Goal: Task Accomplishment & Management: Manage account settings

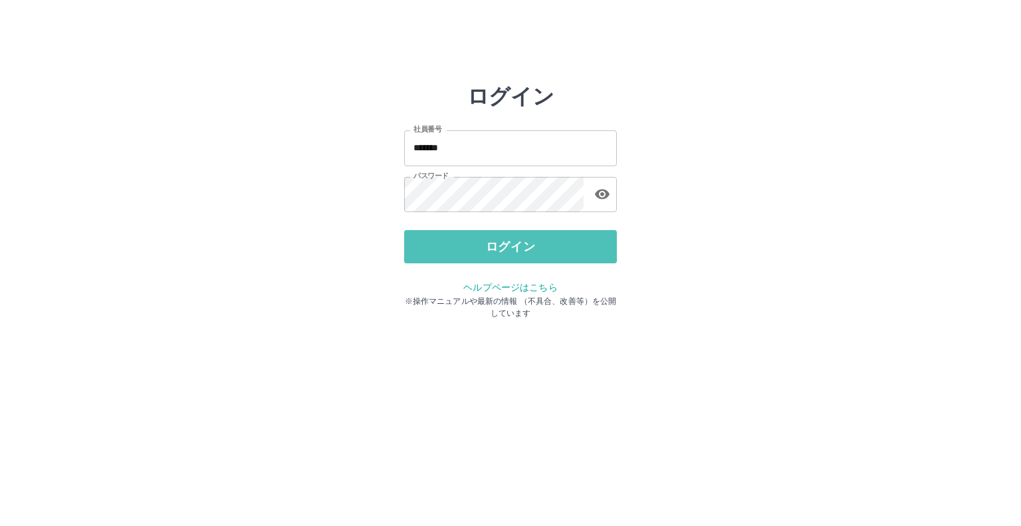
click at [492, 243] on button "ログイン" at bounding box center [510, 246] width 213 height 33
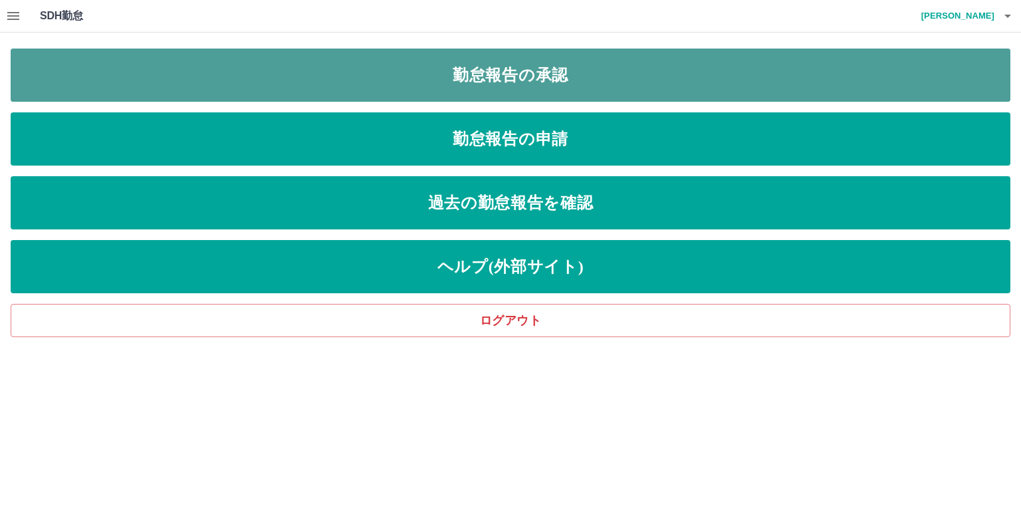
click at [565, 79] on link "勤怠報告の承認" at bounding box center [511, 75] width 1000 height 53
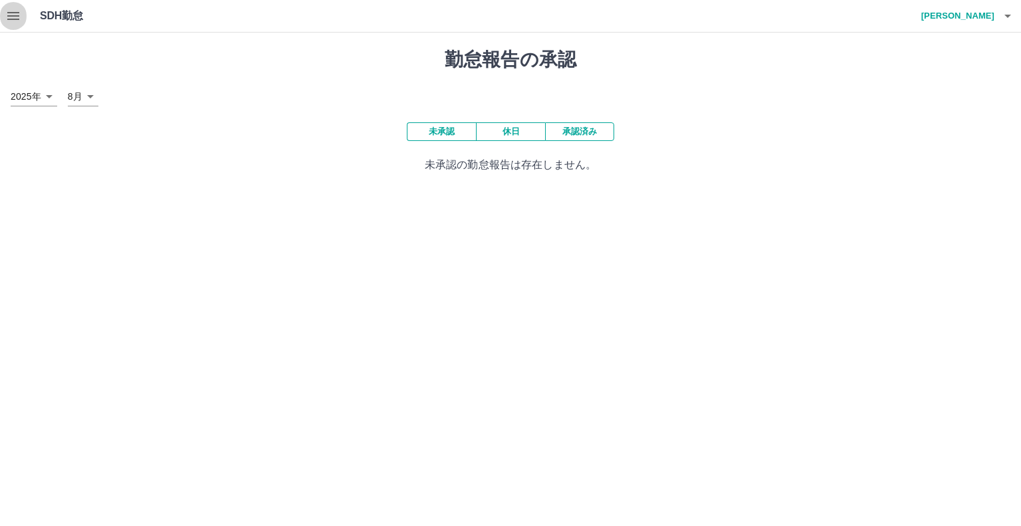
click at [18, 17] on icon "button" at bounding box center [13, 16] width 16 height 16
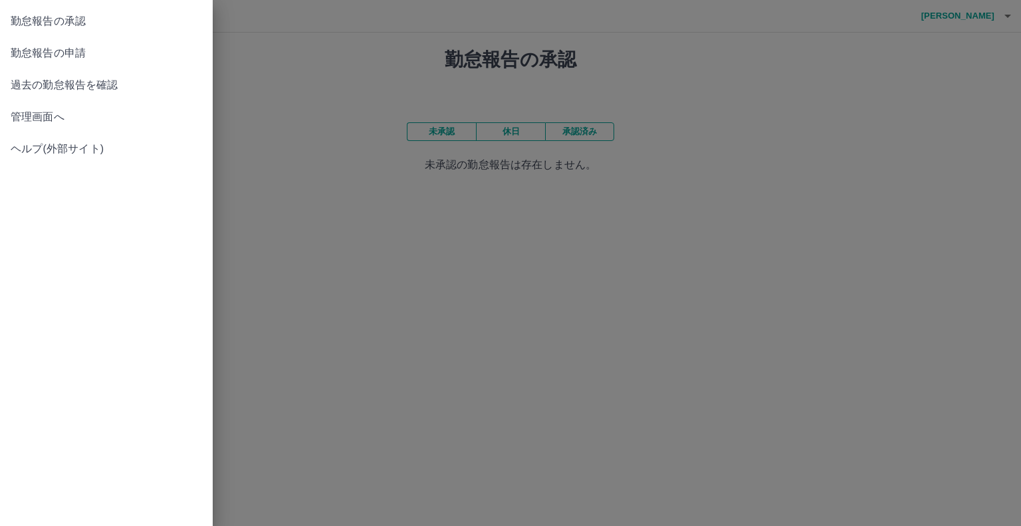
click at [50, 115] on span "管理画面へ" at bounding box center [106, 117] width 191 height 16
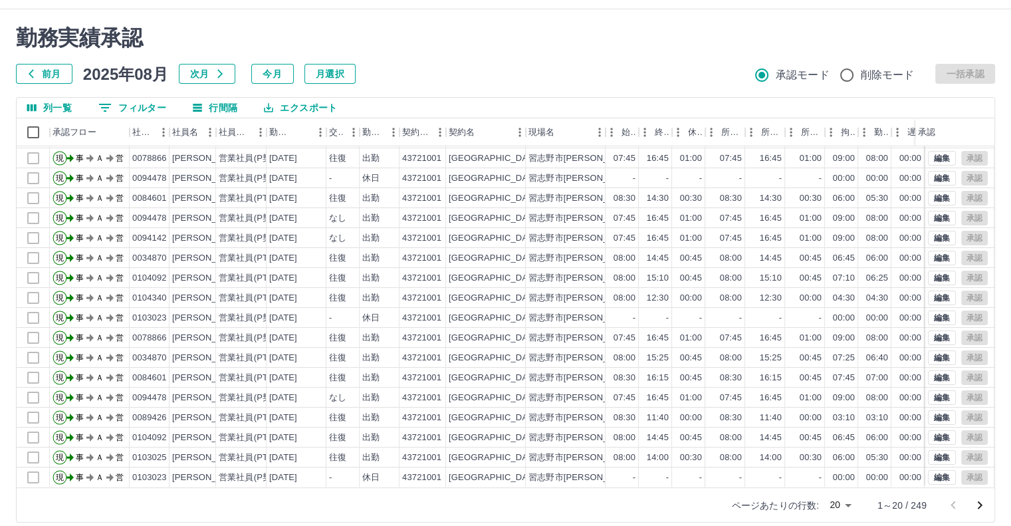
scroll to position [36, 0]
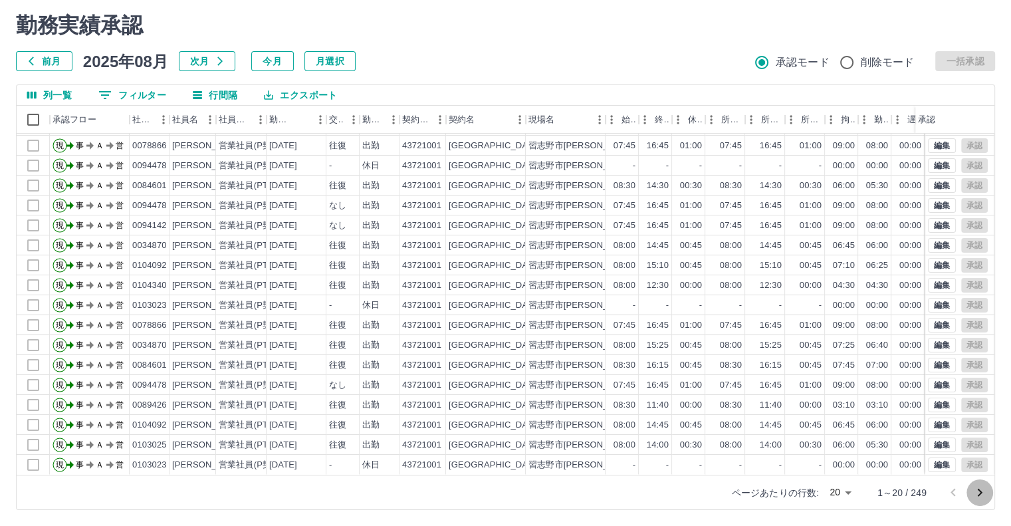
click at [982, 493] on icon "次のページへ" at bounding box center [980, 493] width 16 height 16
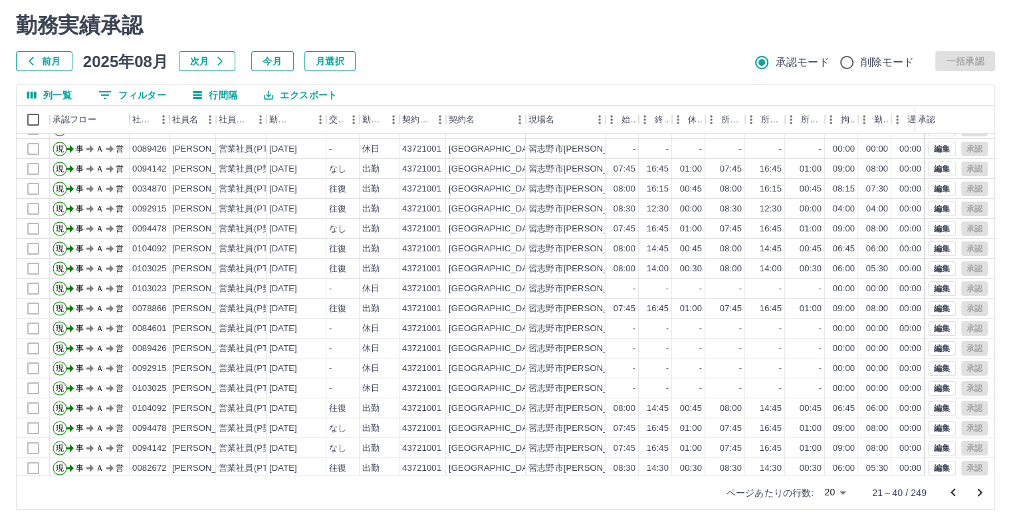
scroll to position [67, 0]
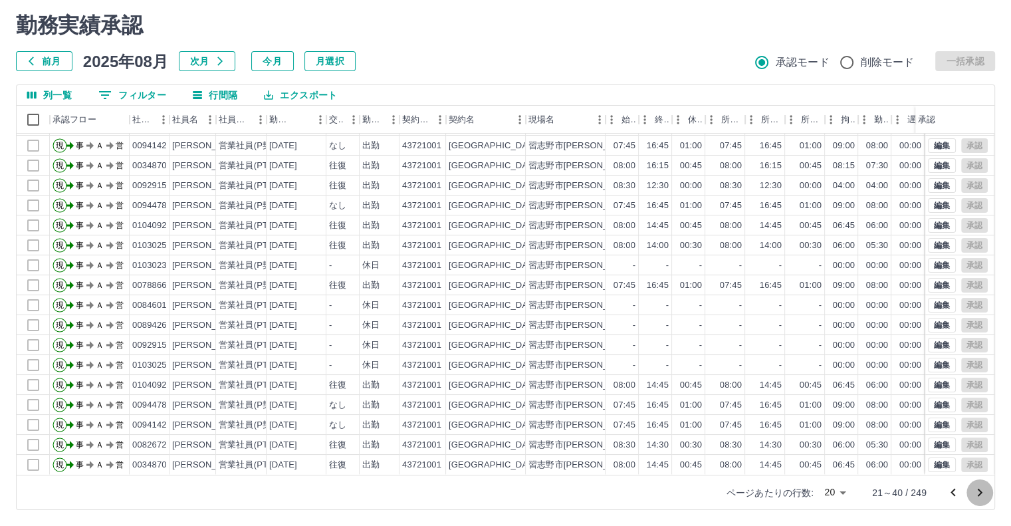
click at [977, 495] on icon "次のページへ" at bounding box center [980, 493] width 16 height 16
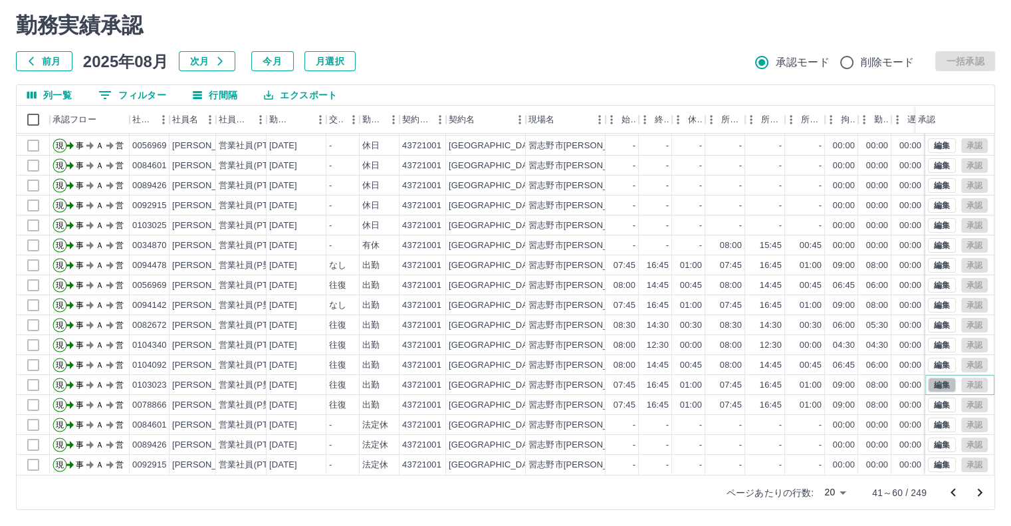
click at [937, 378] on button "編集" at bounding box center [942, 385] width 28 height 15
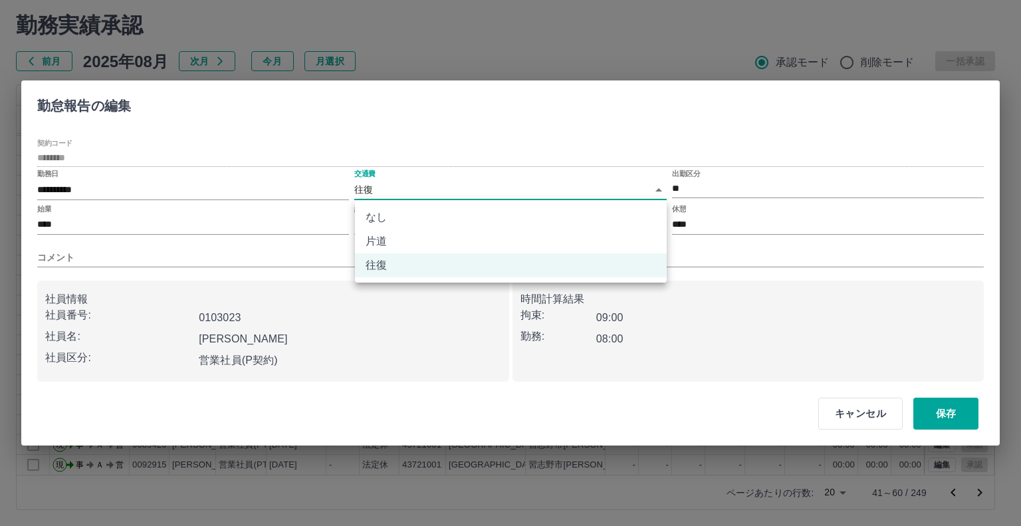
click at [657, 191] on body "SDH勤怠 [PERSON_NAME] 勤務実績承認 前月 [DATE] 次月 今月 月選択 承認モード 削除モード 一括承認 列一覧 0 フィルター 行間隔…" at bounding box center [510, 245] width 1021 height 562
click at [620, 212] on li "なし" at bounding box center [511, 217] width 312 height 24
type input "****"
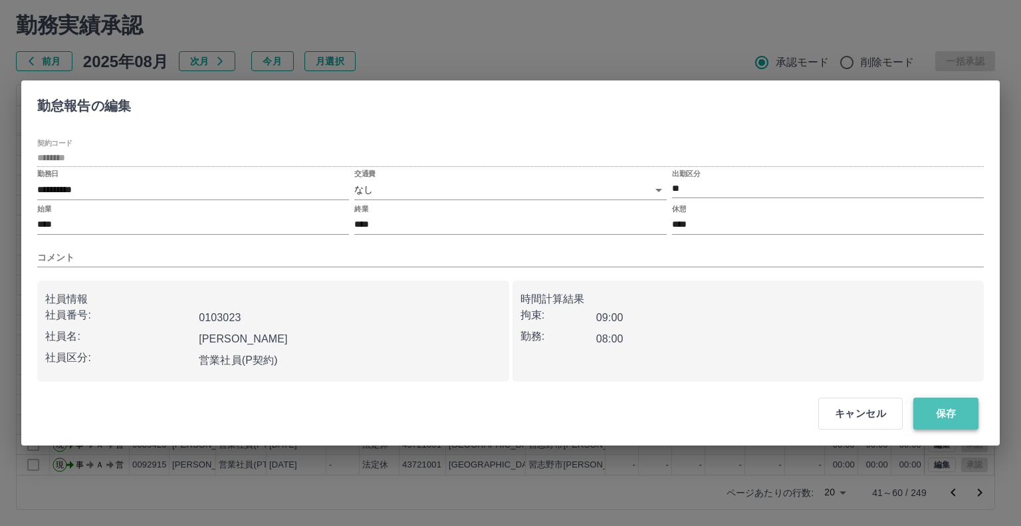
click at [922, 414] on button "保存" at bounding box center [946, 414] width 65 height 32
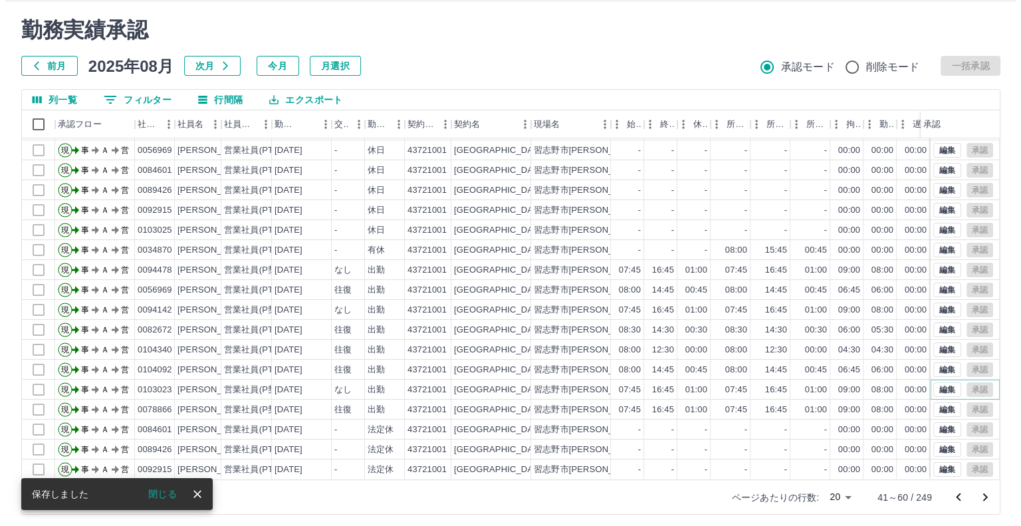
scroll to position [0, 0]
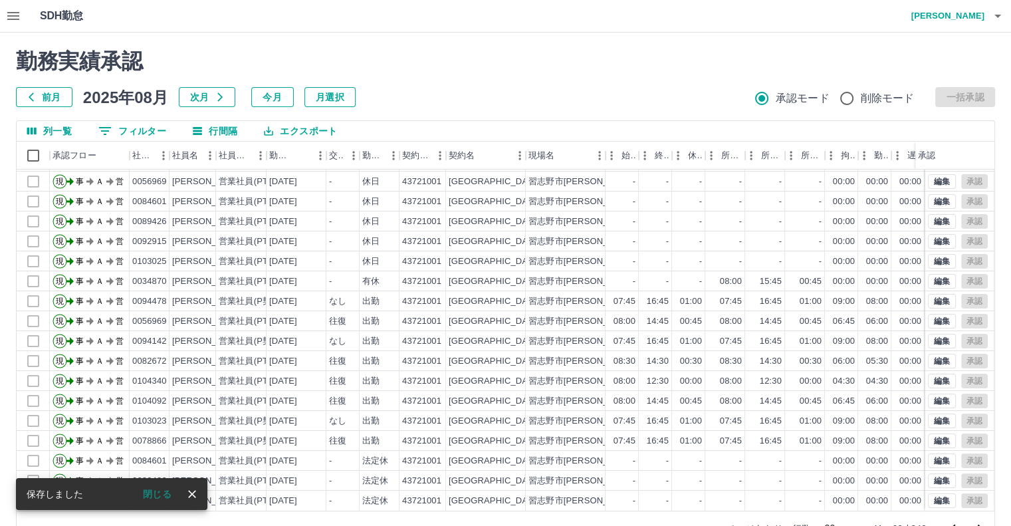
click at [997, 15] on icon "button" at bounding box center [998, 16] width 7 height 3
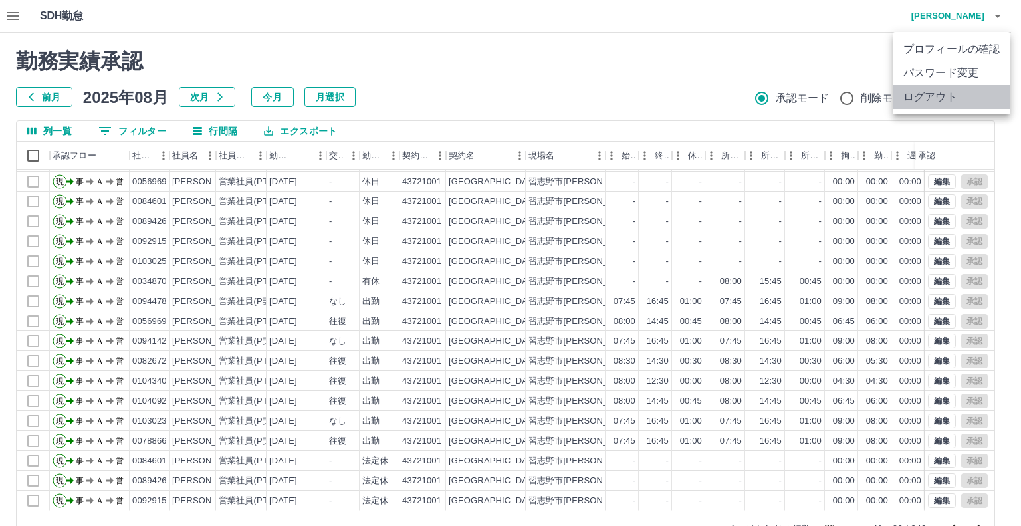
click at [955, 93] on li "ログアウト" at bounding box center [952, 97] width 118 height 24
